Goal: Information Seeking & Learning: Learn about a topic

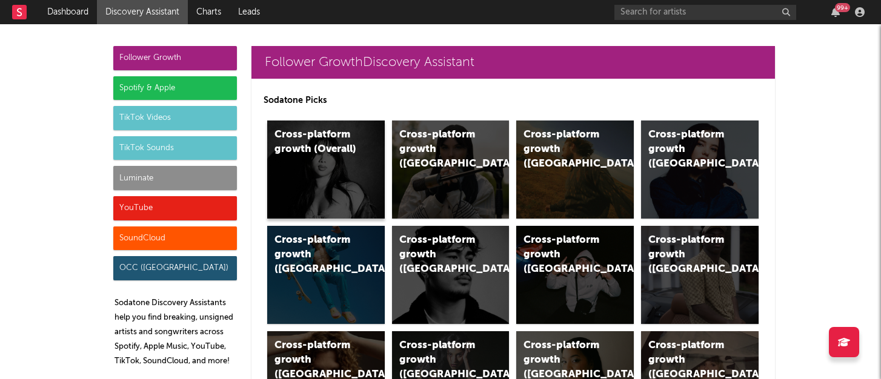
click at [331, 153] on div "Cross-platform growth (Overall)" at bounding box center [315, 142] width 82 height 29
click at [179, 175] on div "Luminate" at bounding box center [175, 178] width 124 height 24
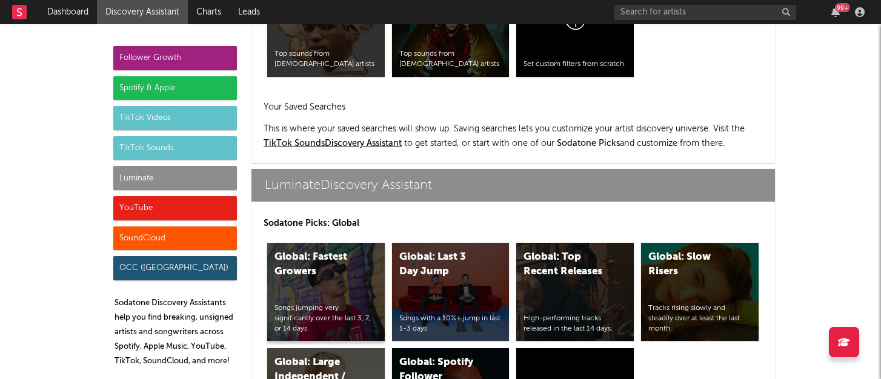
scroll to position [5550, 0]
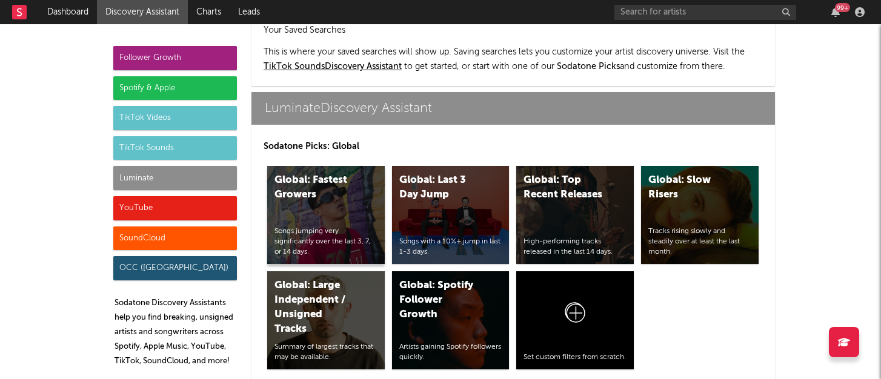
click at [361, 182] on div "Global: Fastest Growers Songs jumping very significantly over the last 3, 7, or…" at bounding box center [326, 215] width 118 height 98
click at [451, 175] on div "Global: Last 3 Day Jump Songs with a 10%+ jump in last 1-3 days." at bounding box center [451, 215] width 118 height 98
click at [674, 166] on div "Global: Slow Risers Tracks rising slowly and steadily over at least the last mo…" at bounding box center [700, 215] width 118 height 98
click at [313, 279] on div "Global: Large Independent / Unsigned Tracks" at bounding box center [315, 308] width 82 height 58
click at [447, 279] on div "Global: Spotify Follower Growth" at bounding box center [440, 301] width 82 height 44
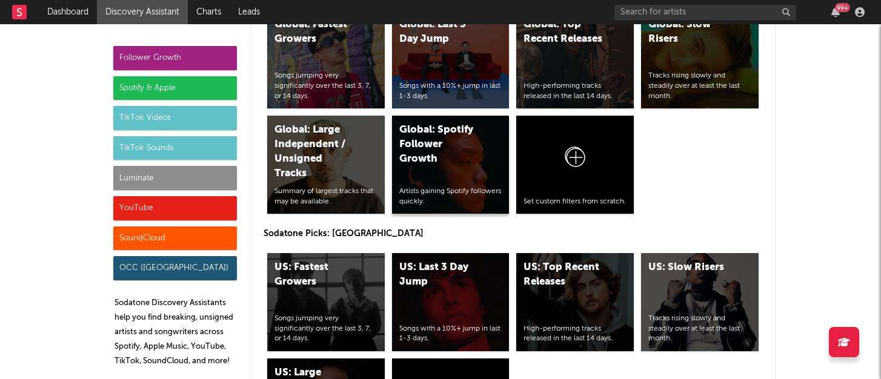
scroll to position [5706, 0]
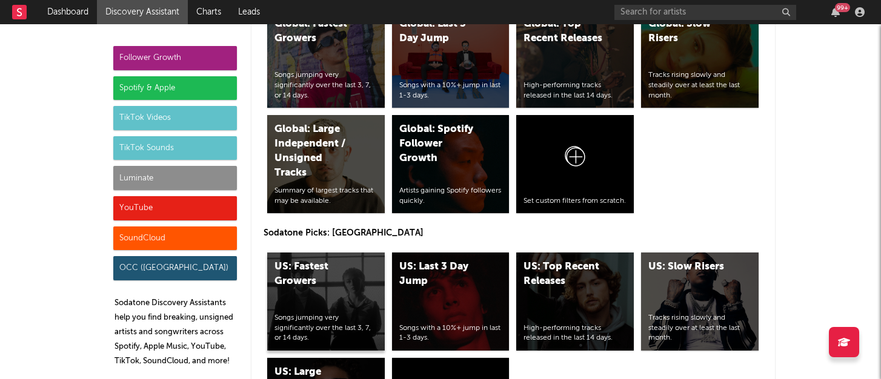
click at [338, 253] on div "US: Fastest Growers Songs jumping very significantly over the last 3, 7, or 14 …" at bounding box center [326, 302] width 118 height 98
click at [409, 253] on div "US: Last 3 Day Jump Songs with a 10%+ jump in last 1-3 days." at bounding box center [451, 302] width 118 height 98
click at [694, 253] on div "US: Slow Risers Tracks rising slowly and steadily over at least the last month." at bounding box center [700, 302] width 118 height 98
click at [186, 205] on div "YouTube" at bounding box center [175, 208] width 124 height 24
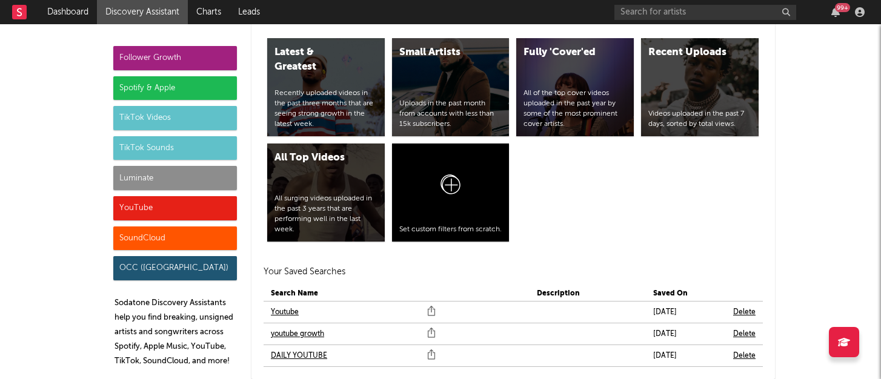
scroll to position [7199, 0]
click at [288, 348] on link "DAILY YOUTUBE" at bounding box center [299, 355] width 56 height 15
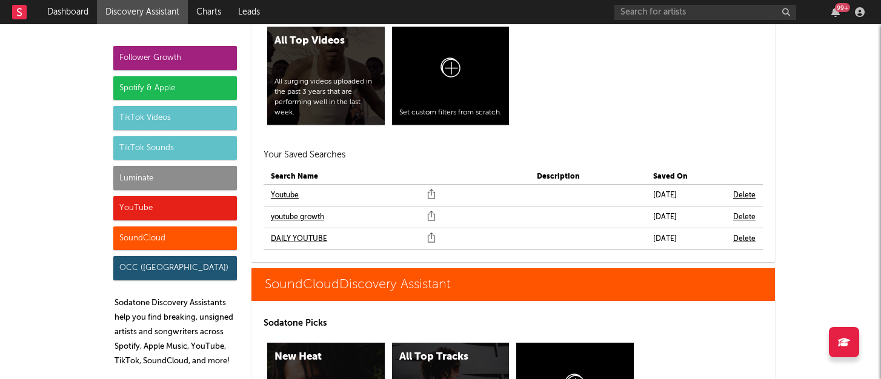
scroll to position [7369, 0]
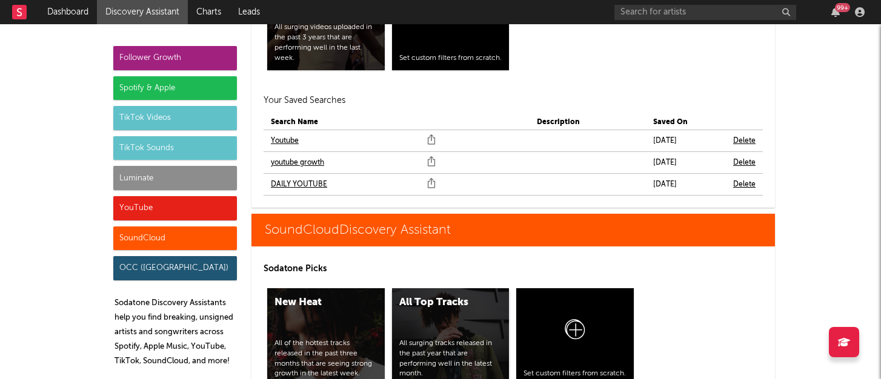
click at [454, 288] on div "All Top Tracks All surging tracks released in the past year that are performing…" at bounding box center [451, 337] width 118 height 98
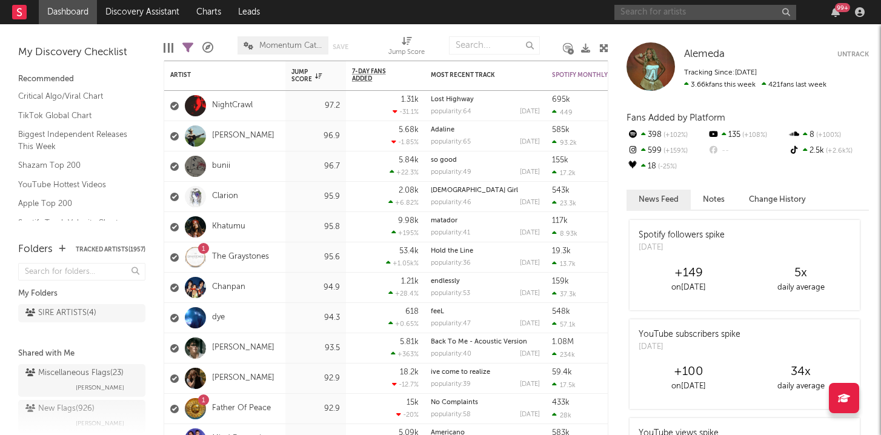
click at [648, 10] on input "text" at bounding box center [705, 12] width 182 height 15
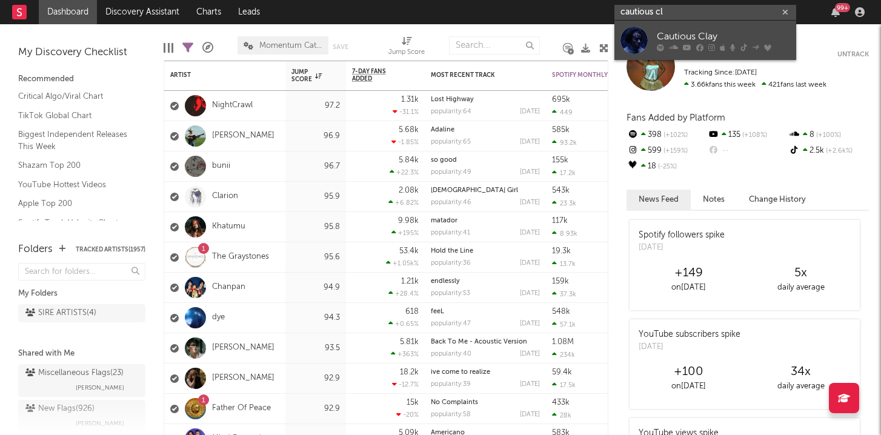
type input "cautious cl"
click at [653, 46] on link "Cautious Clay" at bounding box center [705, 40] width 182 height 39
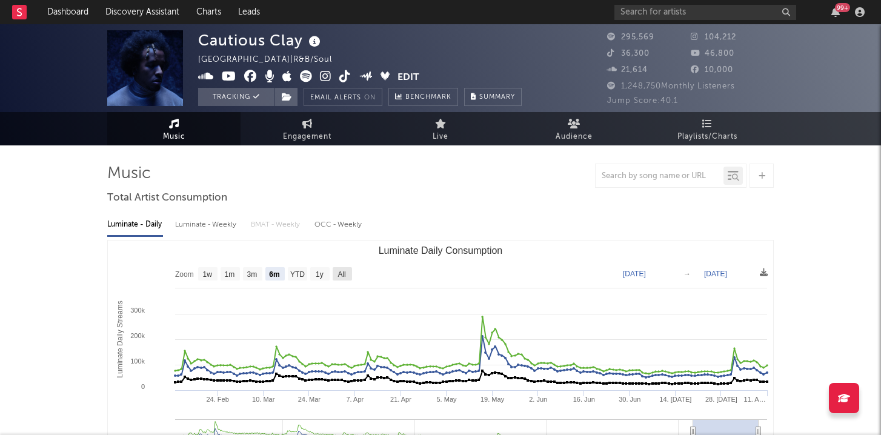
click at [345, 271] on text "All" at bounding box center [342, 274] width 8 height 8
select select "All"
type input "2021-03-31"
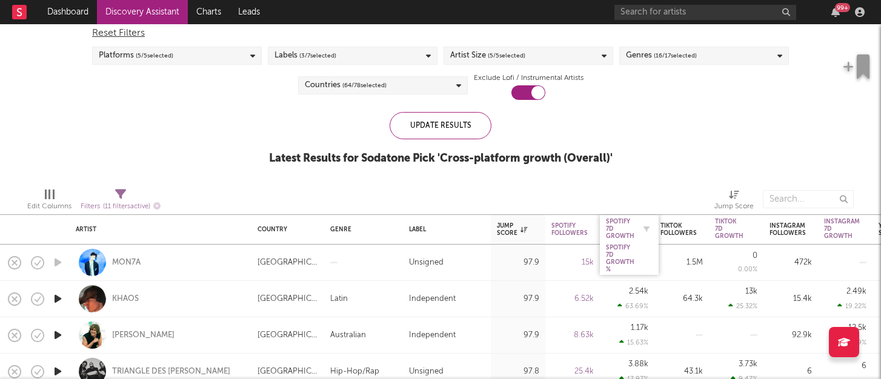
click at [617, 238] on div "Spotify 7D Growth" at bounding box center [620, 229] width 28 height 22
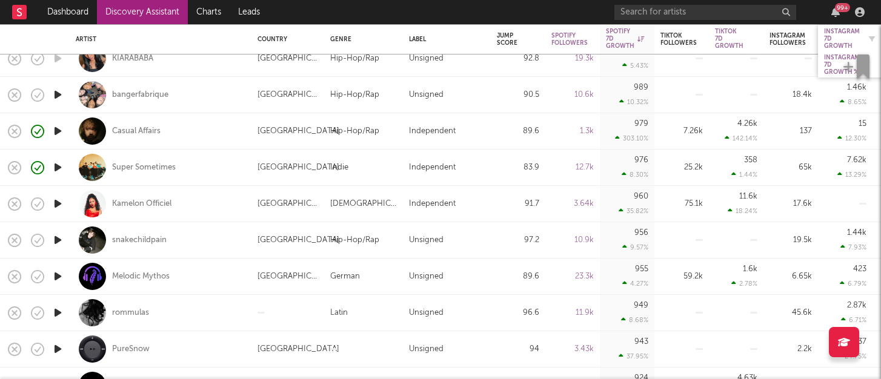
click at [834, 32] on div "Instagram 7D Growth" at bounding box center [842, 39] width 36 height 22
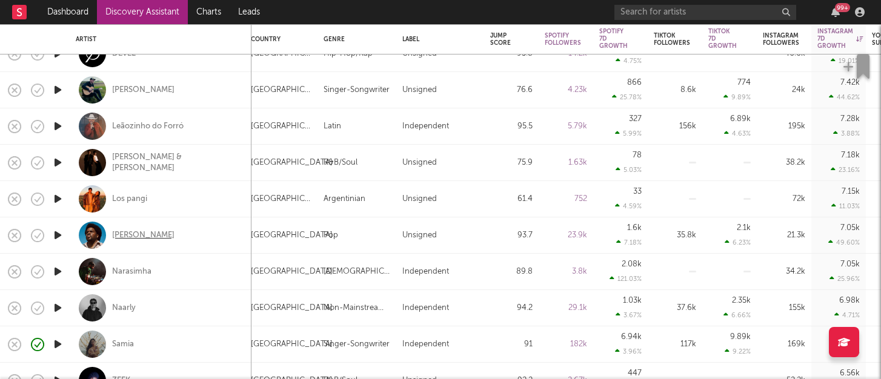
click at [125, 234] on div "Appleby" at bounding box center [143, 235] width 62 height 11
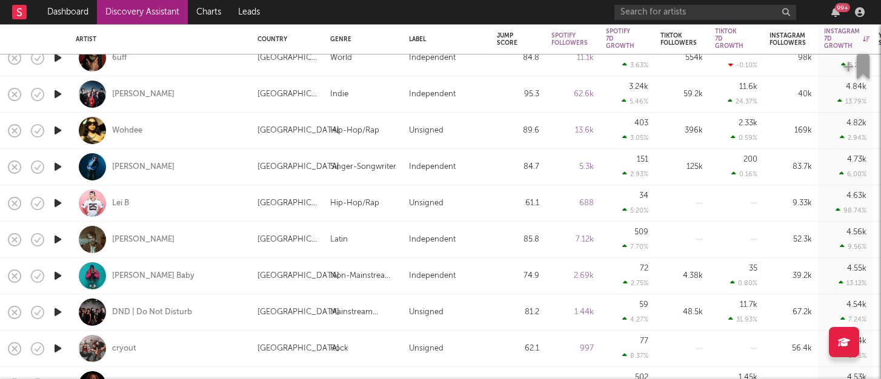
click at [56, 95] on icon "button" at bounding box center [58, 94] width 13 height 15
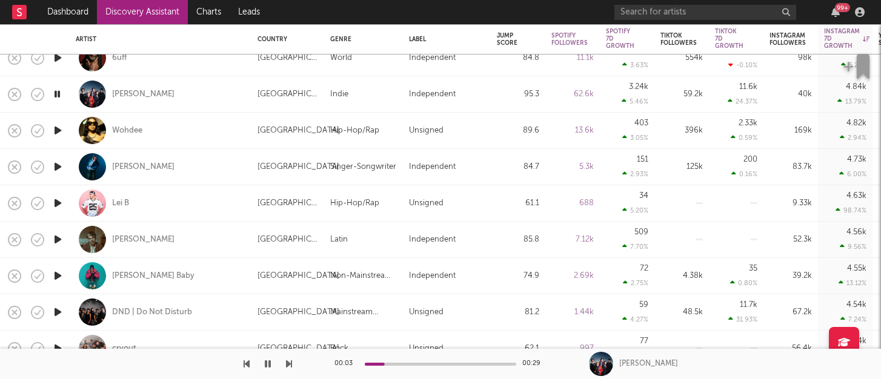
click at [56, 95] on icon "button" at bounding box center [58, 94] width 12 height 15
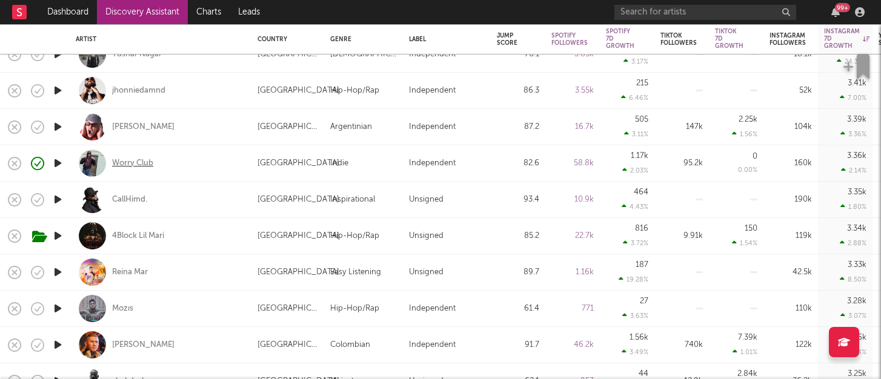
click at [128, 161] on div "Worry Club" at bounding box center [132, 163] width 41 height 11
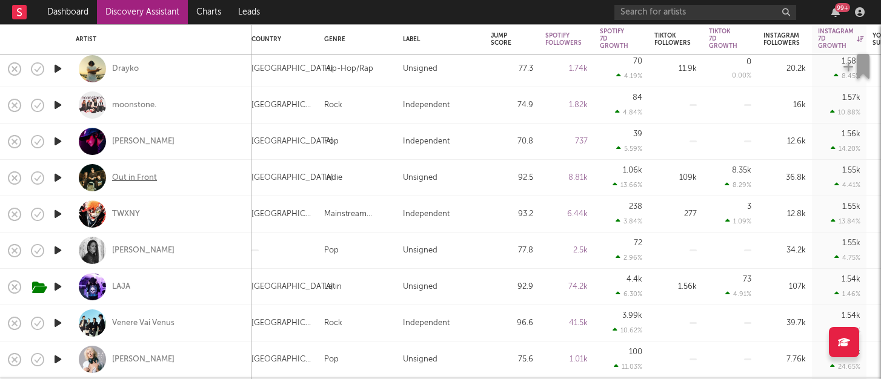
click at [144, 173] on div "Out in Front" at bounding box center [134, 178] width 45 height 11
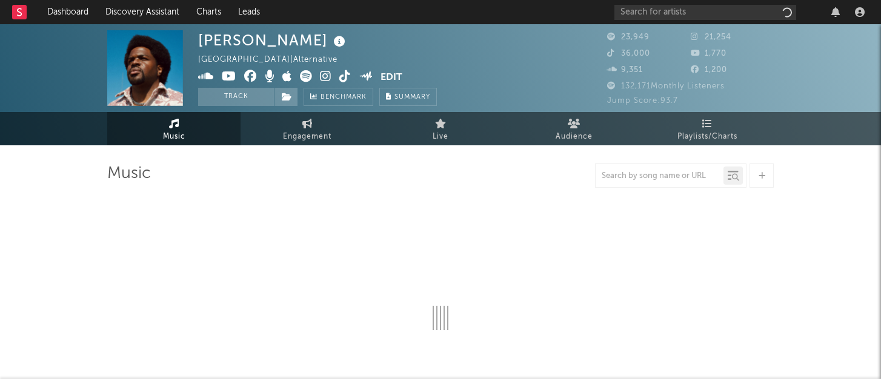
select select "6m"
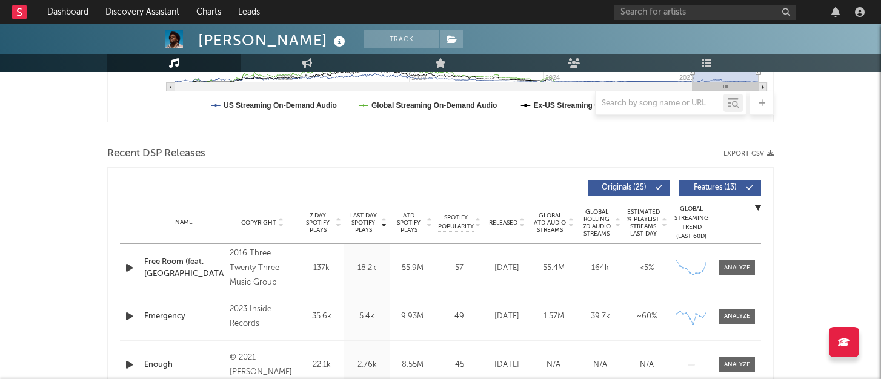
scroll to position [363, 0]
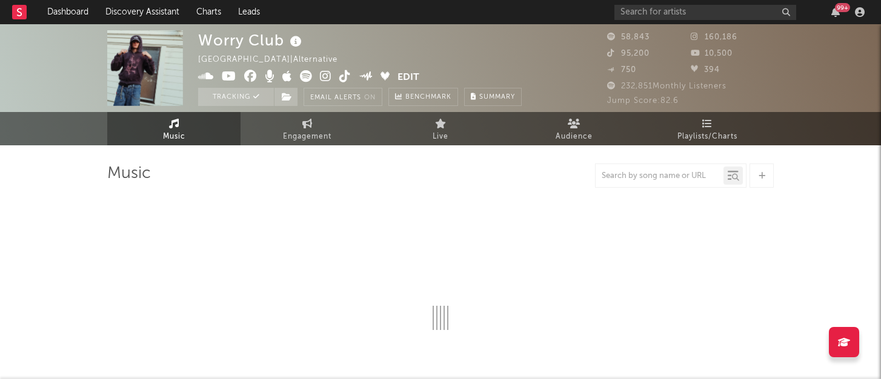
select select "6m"
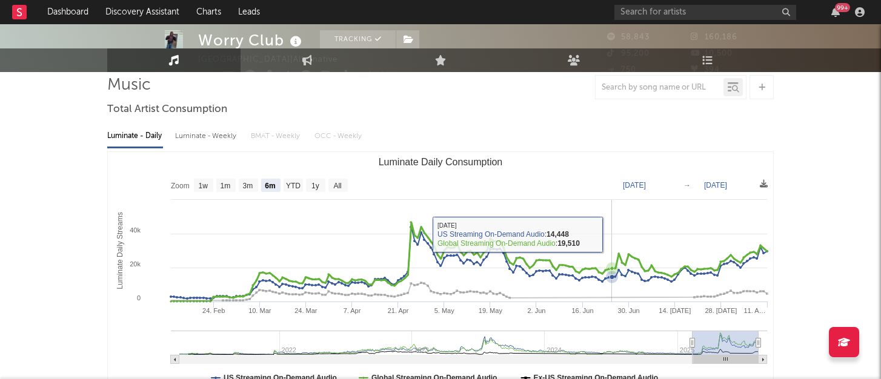
scroll to position [89, 0]
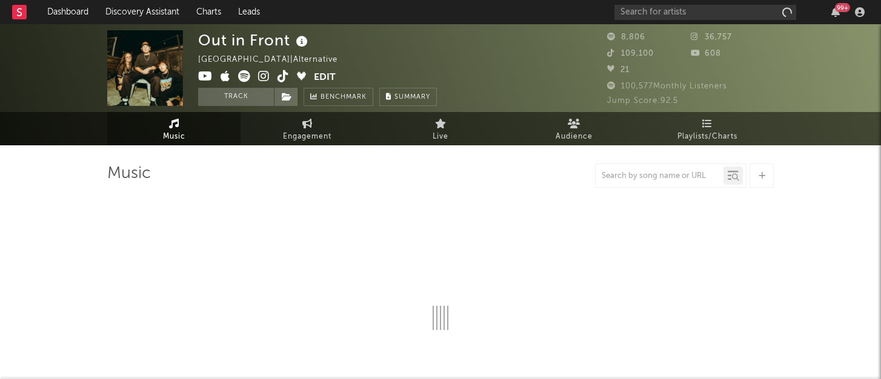
select select "6m"
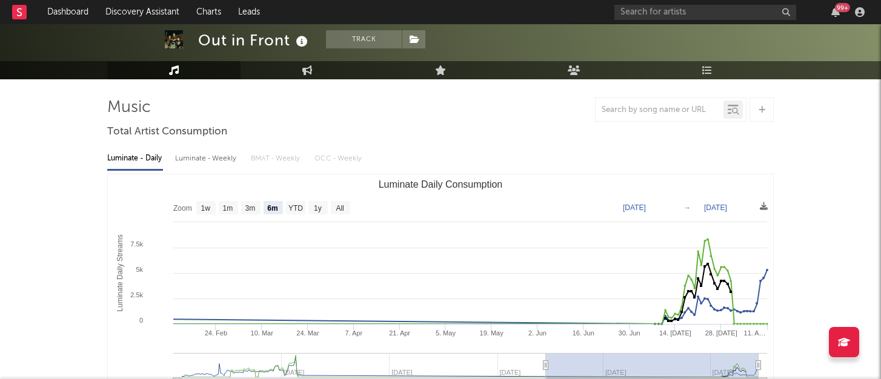
scroll to position [85, 0]
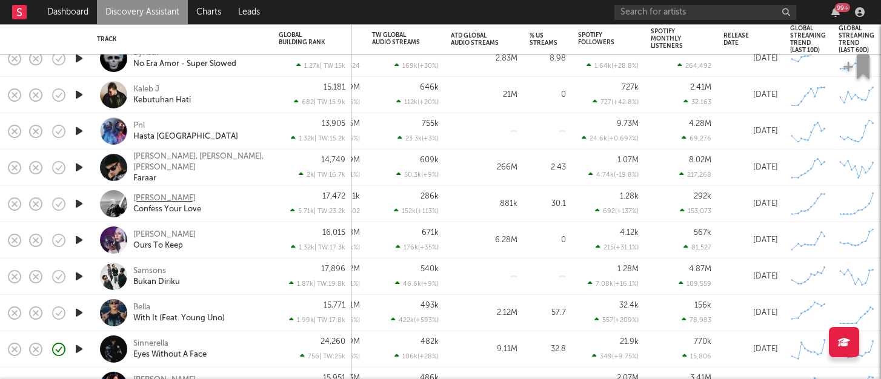
click at [142, 199] on div "Neal" at bounding box center [164, 198] width 62 height 11
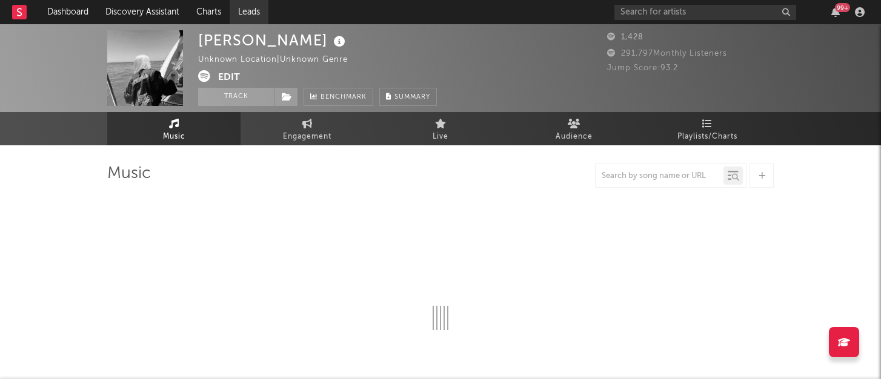
select select "1w"
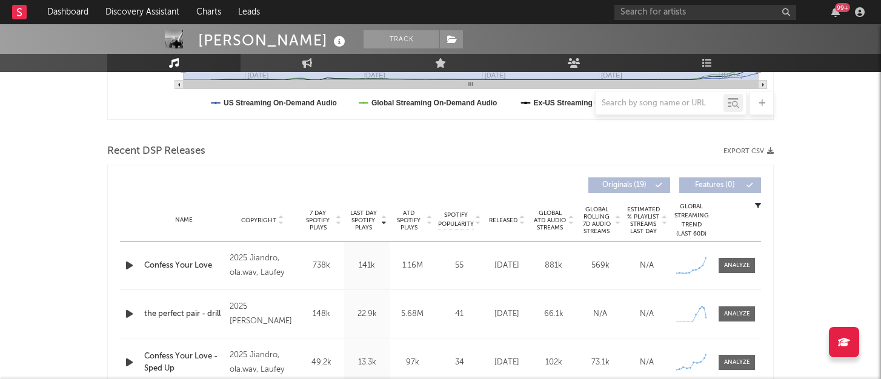
scroll to position [362, 0]
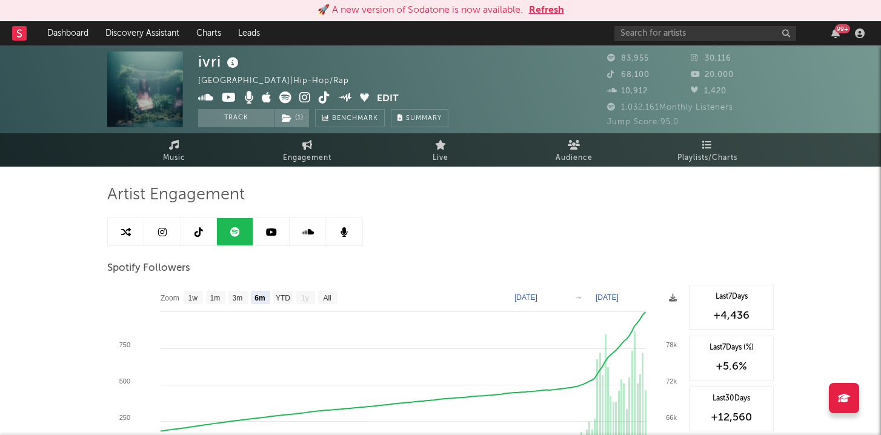
select select "6m"
select select "1w"
click at [164, 158] on span "Music" at bounding box center [174, 158] width 22 height 15
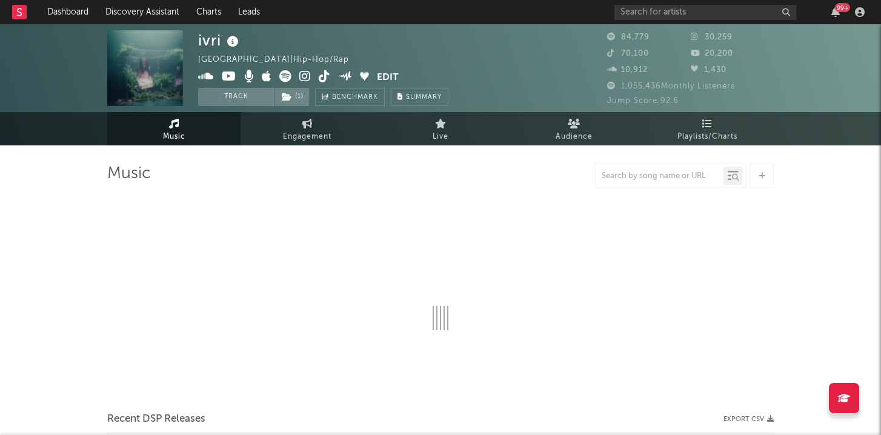
select select "6m"
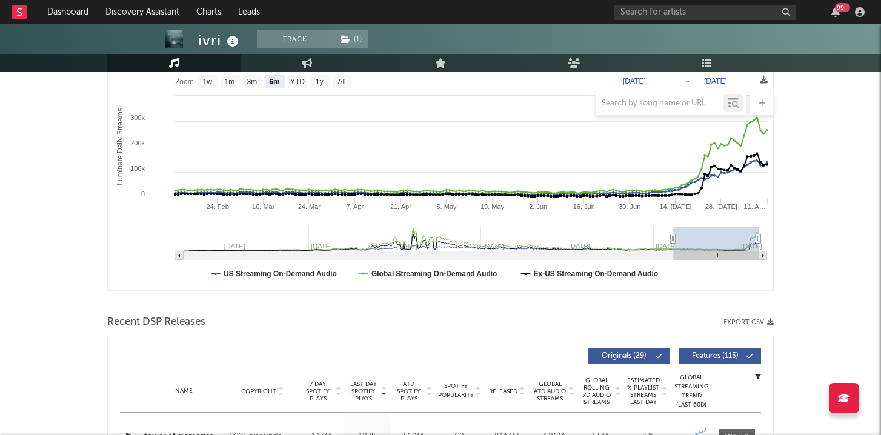
scroll to position [288, 0]
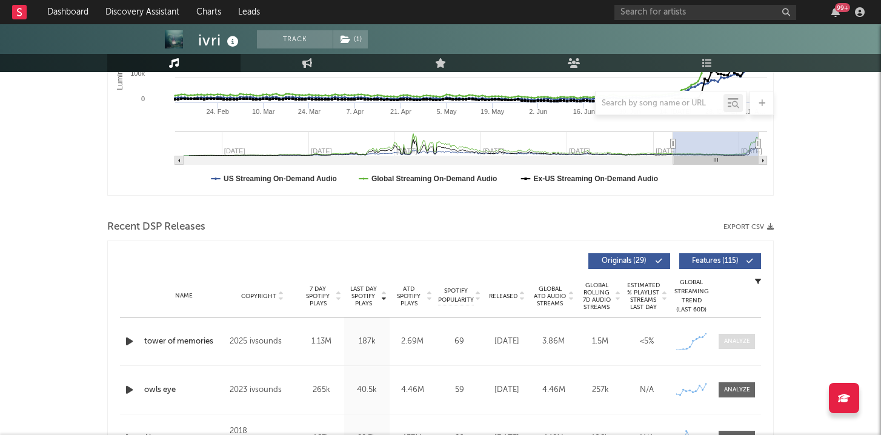
click at [733, 348] on span at bounding box center [737, 341] width 36 height 15
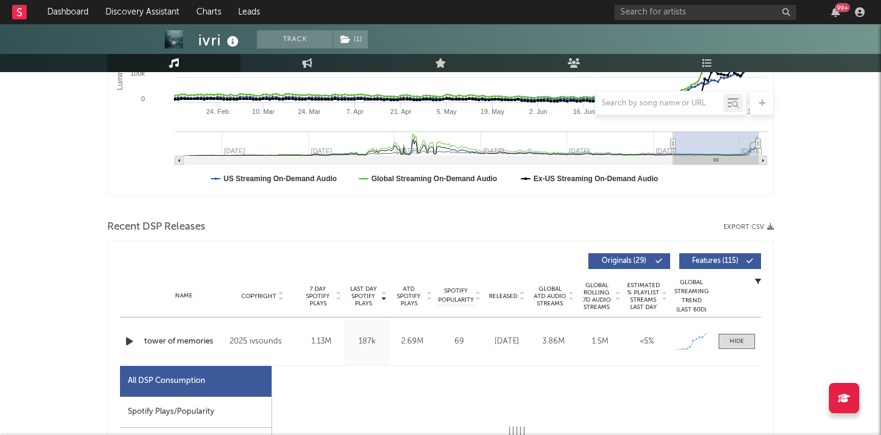
select select "1w"
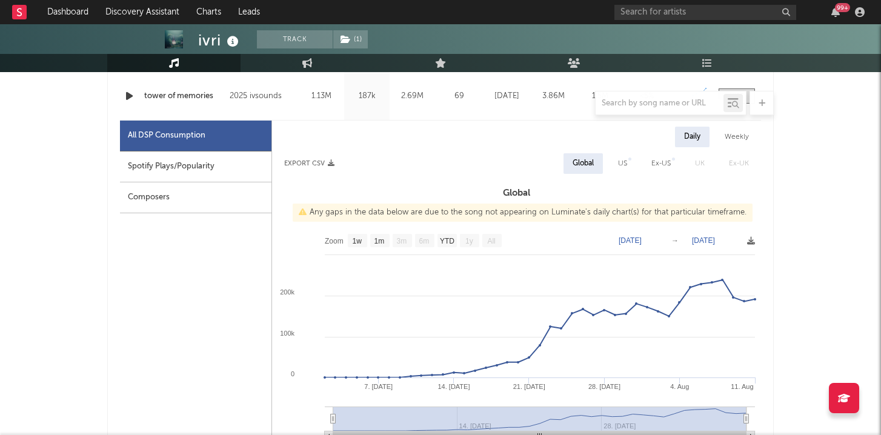
scroll to position [532, 0]
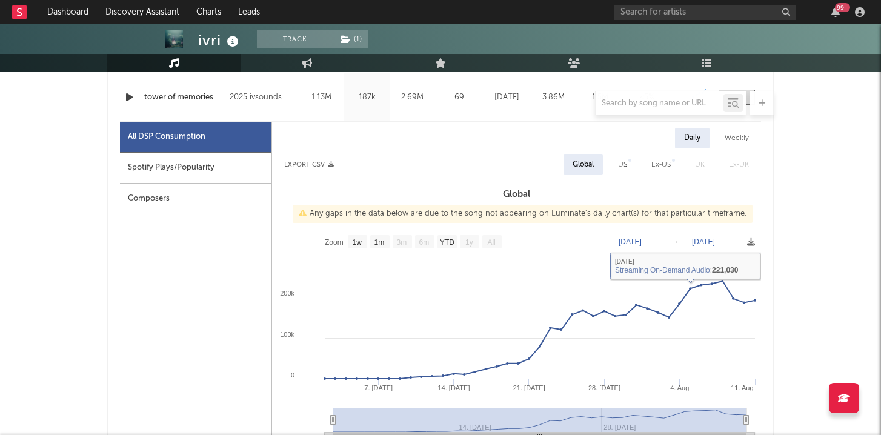
click at [622, 164] on div "US" at bounding box center [622, 165] width 9 height 15
select select "1w"
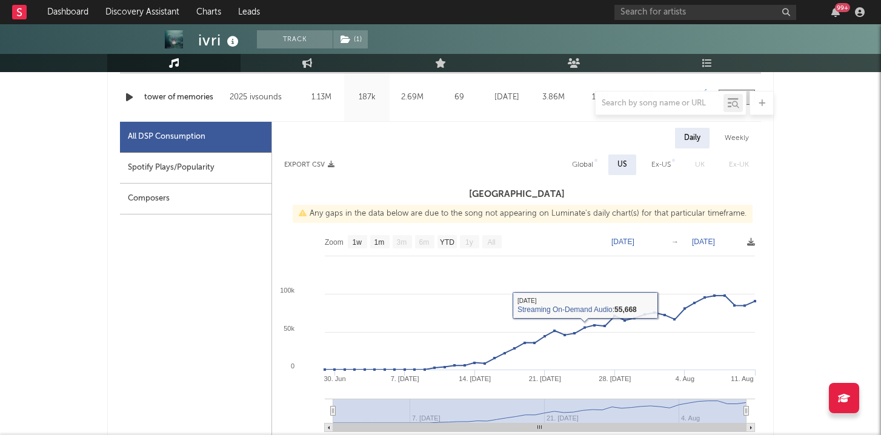
click at [577, 157] on div "Global" at bounding box center [582, 165] width 39 height 21
select select "1w"
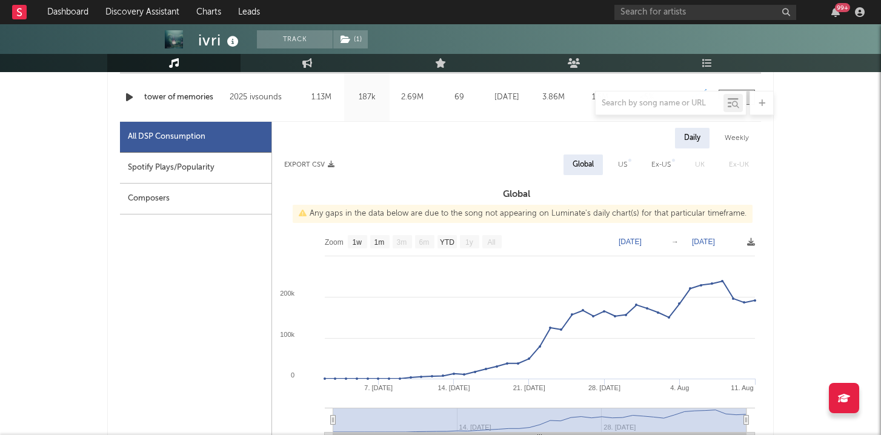
scroll to position [467, 0]
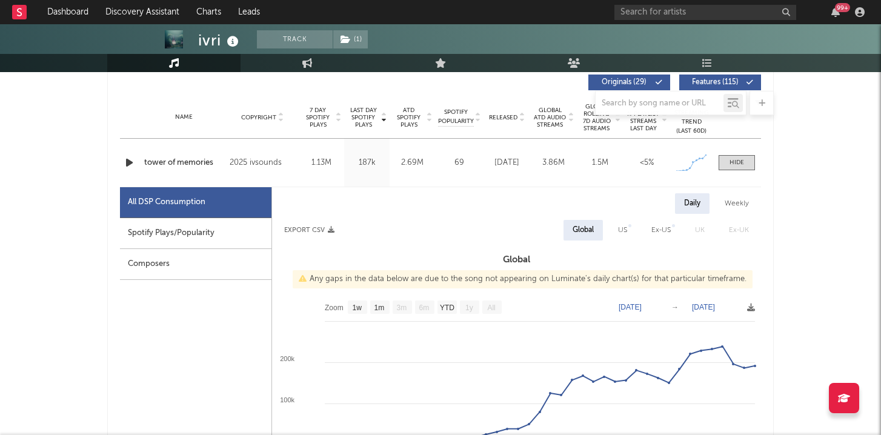
click at [733, 165] on div at bounding box center [737, 162] width 15 height 9
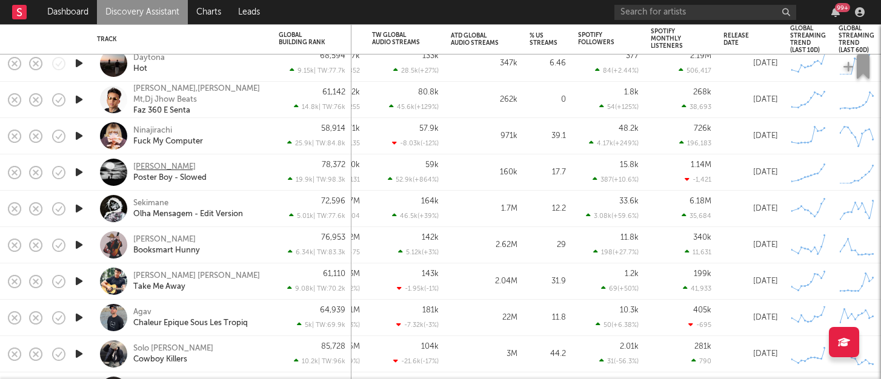
click at [145, 164] on div "Elliot Sutton" at bounding box center [164, 167] width 62 height 11
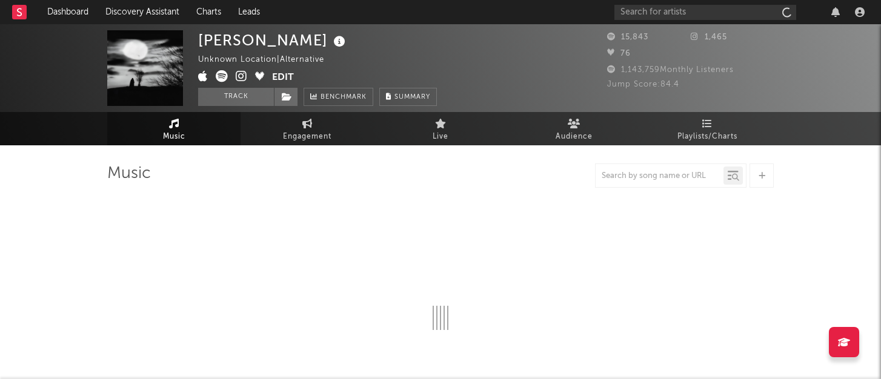
select select "6m"
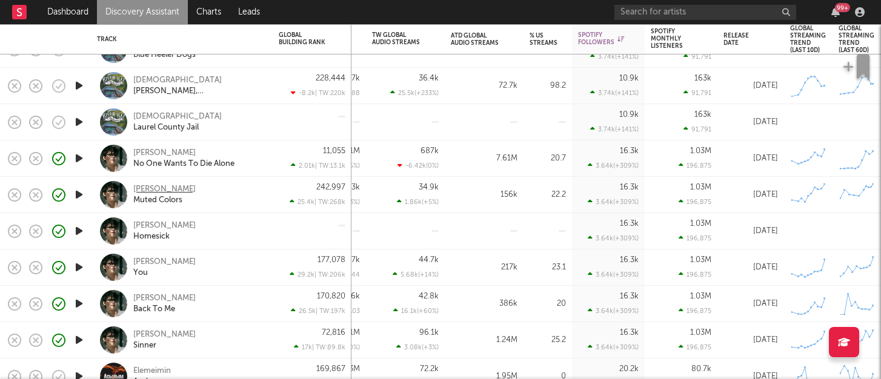
click at [162, 190] on div "[PERSON_NAME]" at bounding box center [164, 189] width 62 height 11
click at [155, 156] on div "[PERSON_NAME]" at bounding box center [164, 153] width 62 height 11
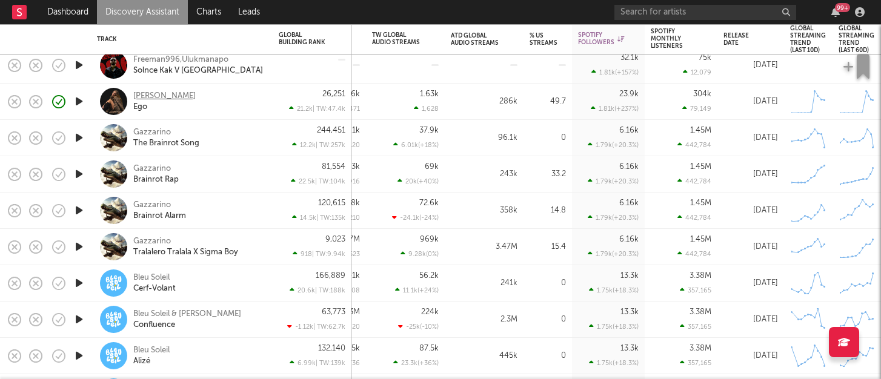
click at [159, 95] on div "Romy Mars" at bounding box center [164, 96] width 62 height 11
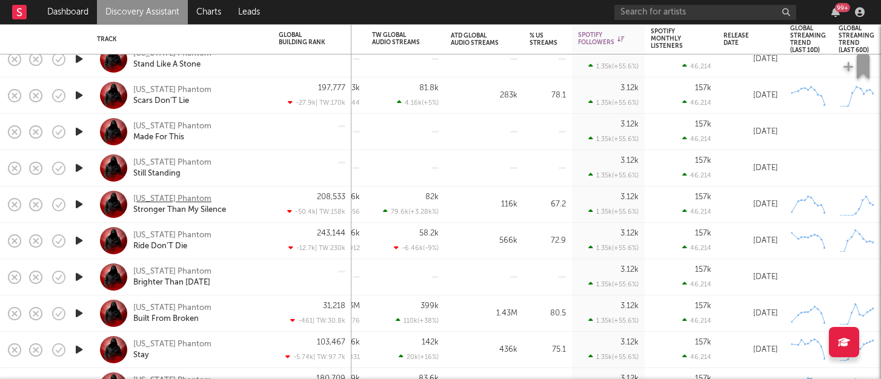
click at [193, 200] on div "Georgia Phantom" at bounding box center [172, 199] width 78 height 11
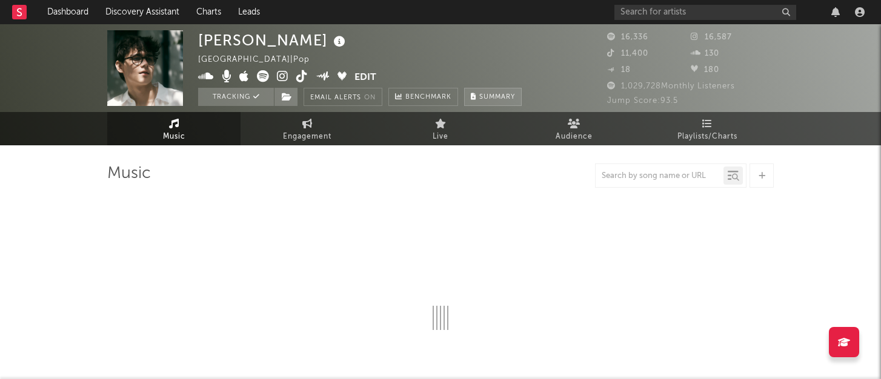
select select "6m"
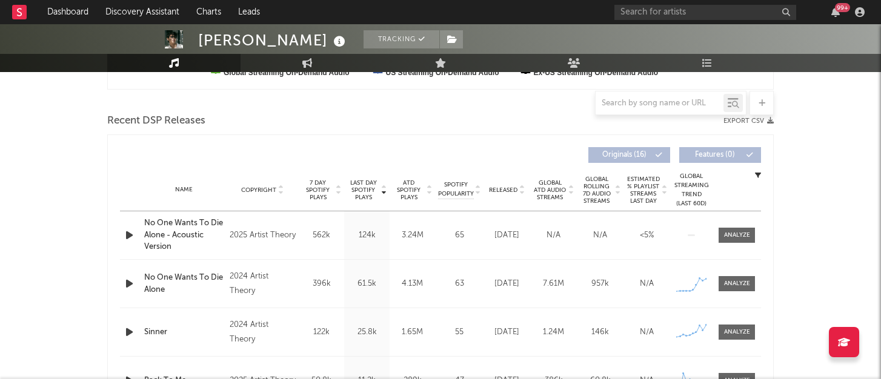
scroll to position [394, 0]
click at [742, 287] on div at bounding box center [737, 283] width 26 height 9
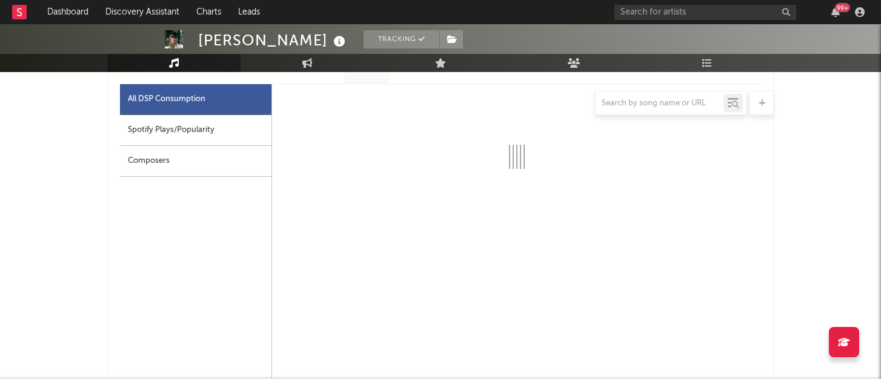
scroll to position [619, 0]
select select "6m"
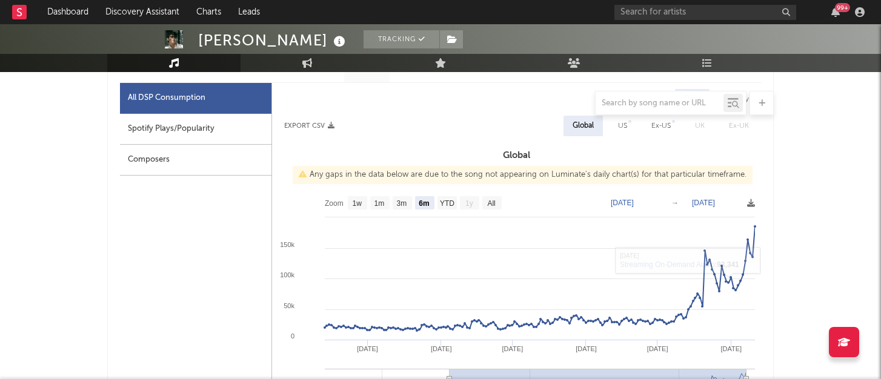
click at [616, 119] on div "US" at bounding box center [622, 126] width 27 height 21
select select "6m"
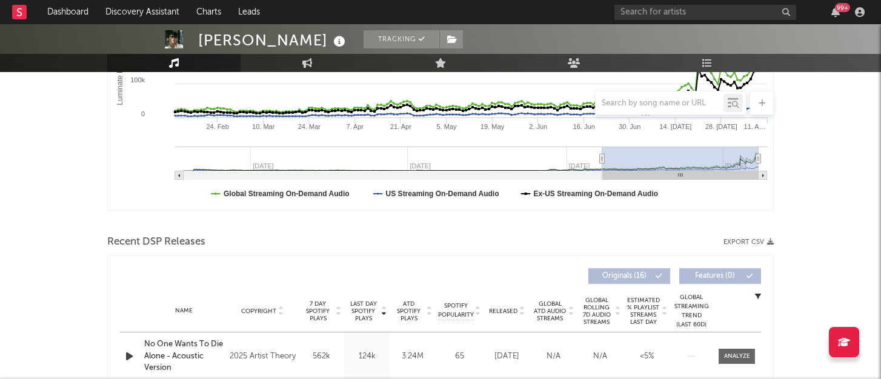
scroll to position [0, 0]
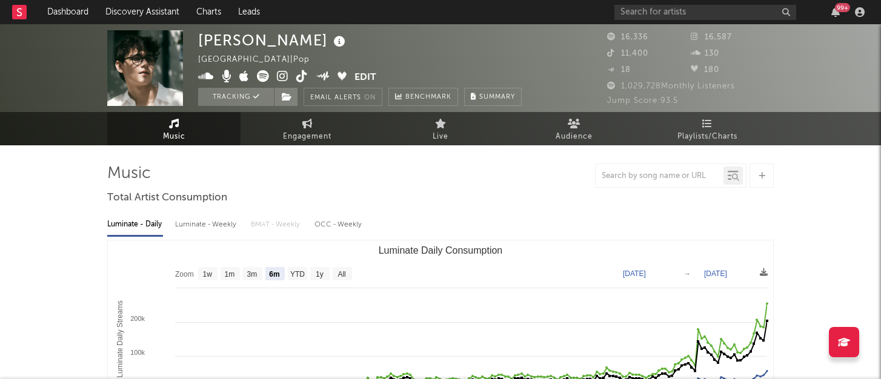
click at [152, 135] on link "Music" at bounding box center [173, 128] width 133 height 33
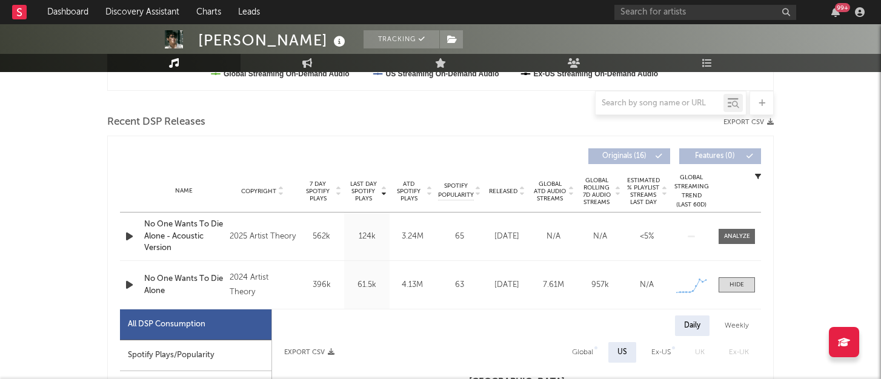
scroll to position [452, 0]
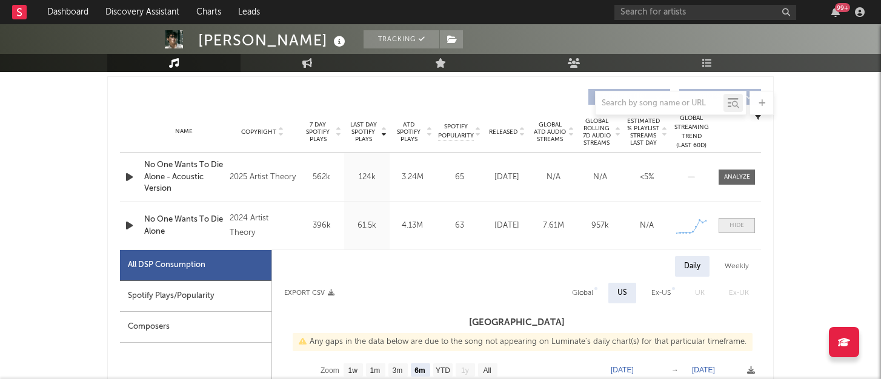
click at [741, 222] on div at bounding box center [737, 225] width 15 height 9
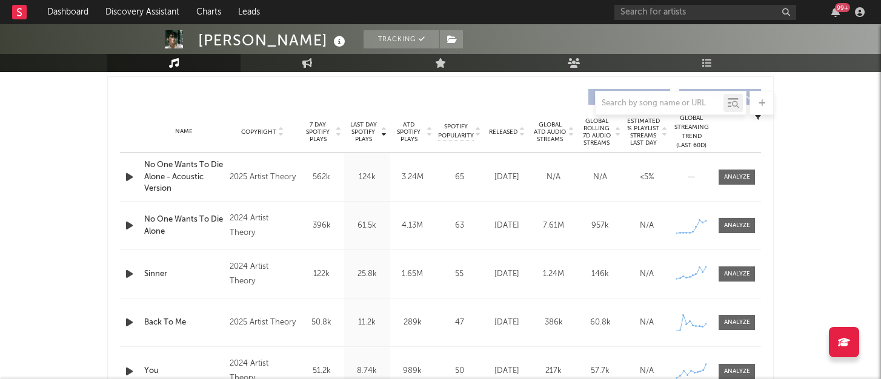
click at [124, 227] on icon "button" at bounding box center [129, 225] width 13 height 15
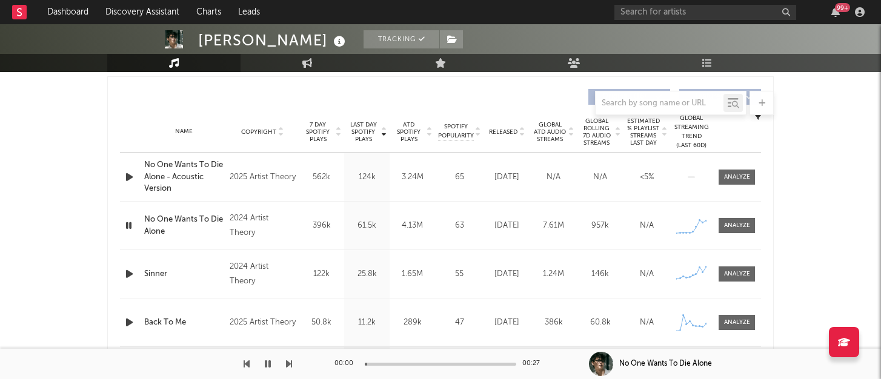
click at [124, 227] on icon "button" at bounding box center [129, 225] width 12 height 15
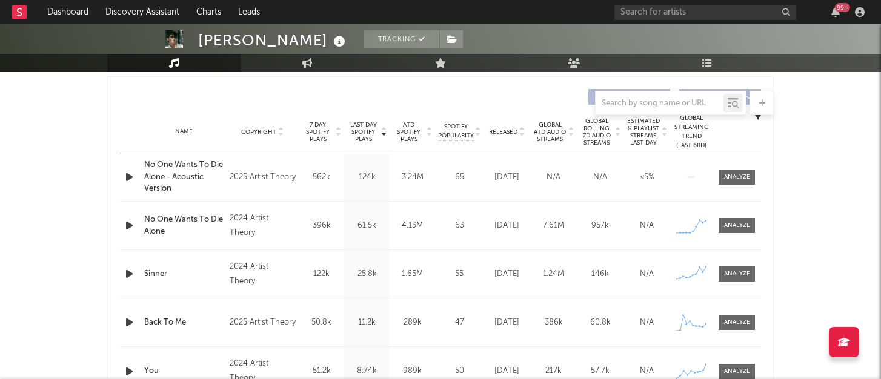
click at [130, 176] on icon "button" at bounding box center [129, 177] width 13 height 15
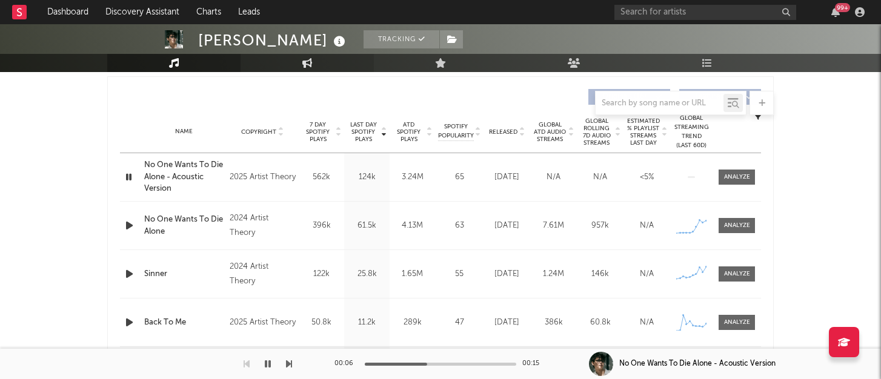
click at [310, 71] on link "Engagement" at bounding box center [307, 63] width 133 height 18
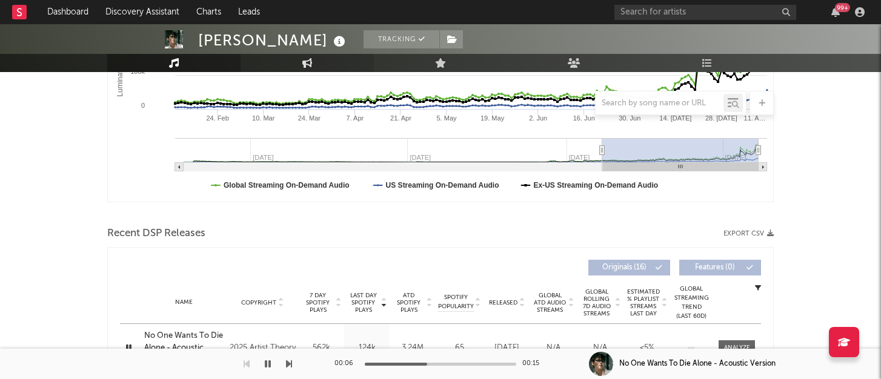
select select "1w"
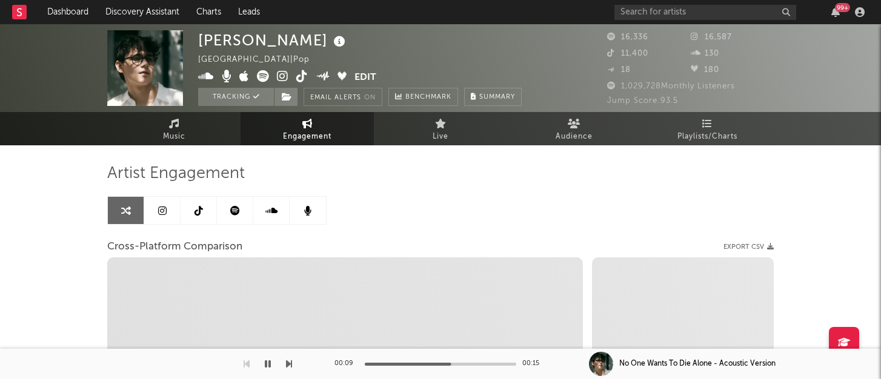
click at [284, 75] on icon at bounding box center [283, 76] width 12 height 12
select select "1m"
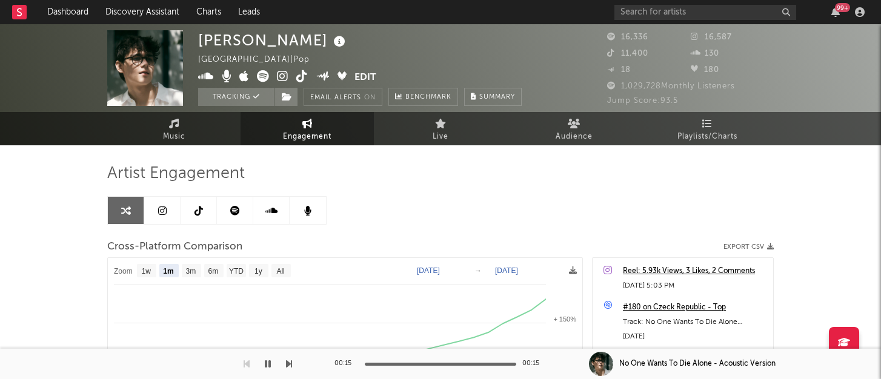
click at [239, 197] on link at bounding box center [235, 210] width 36 height 27
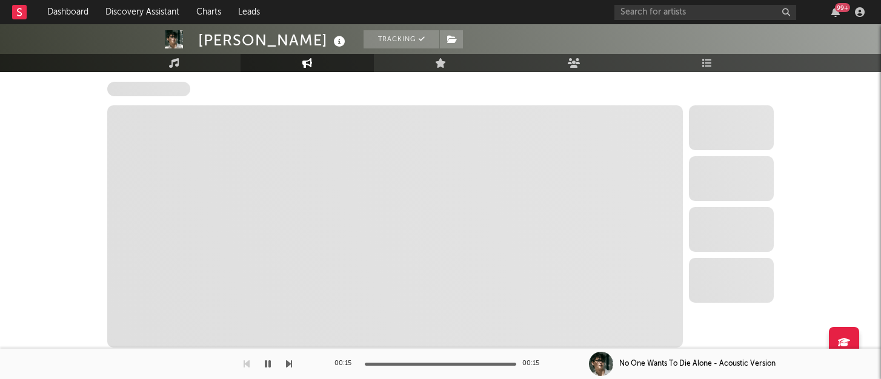
scroll to position [211, 0]
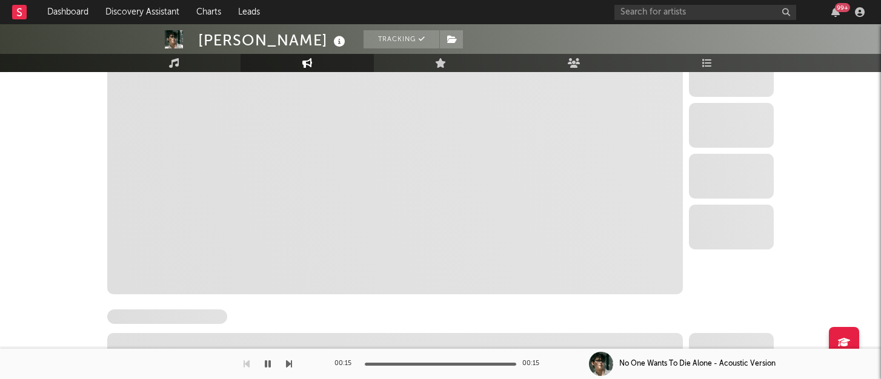
select select "6m"
select select "1w"
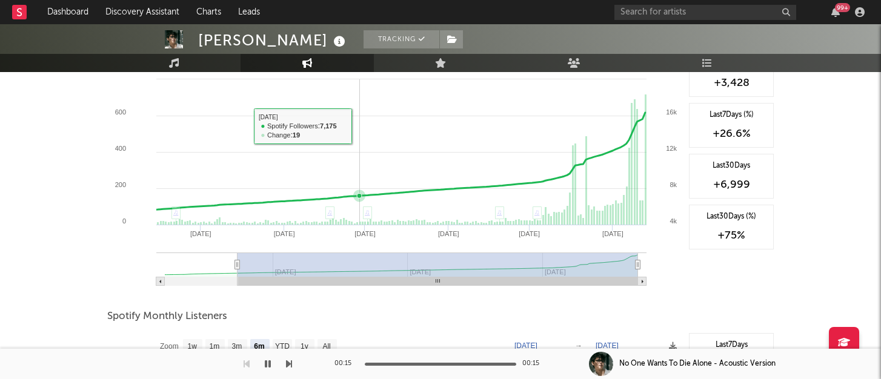
scroll to position [0, 0]
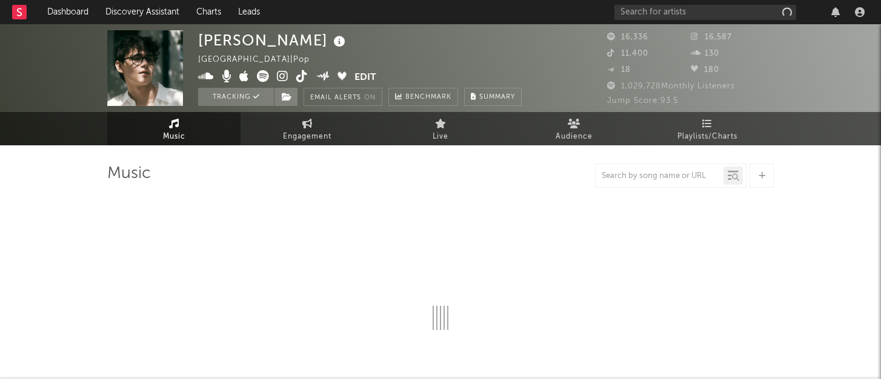
select select "6m"
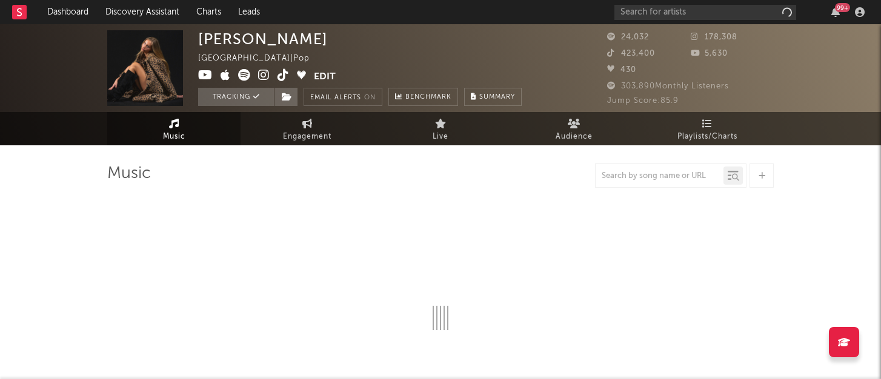
select select "6m"
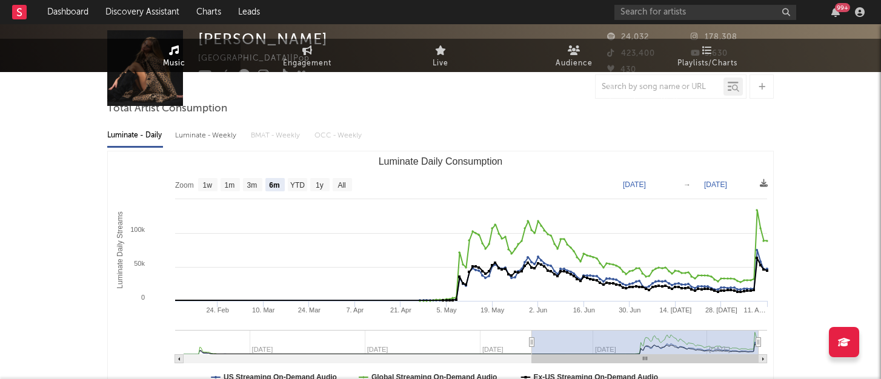
scroll to position [115, 0]
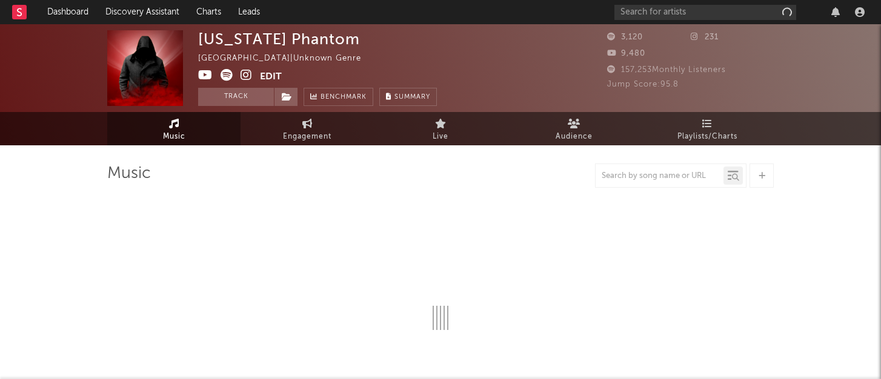
select select "1w"
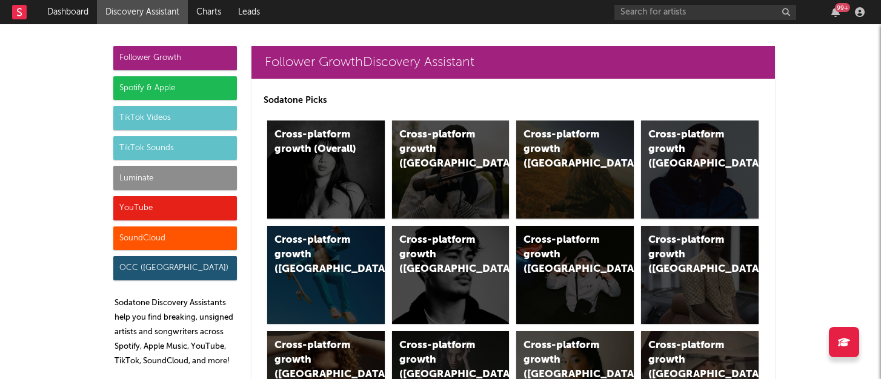
scroll to position [7369, 0]
